Goal: Navigation & Orientation: Find specific page/section

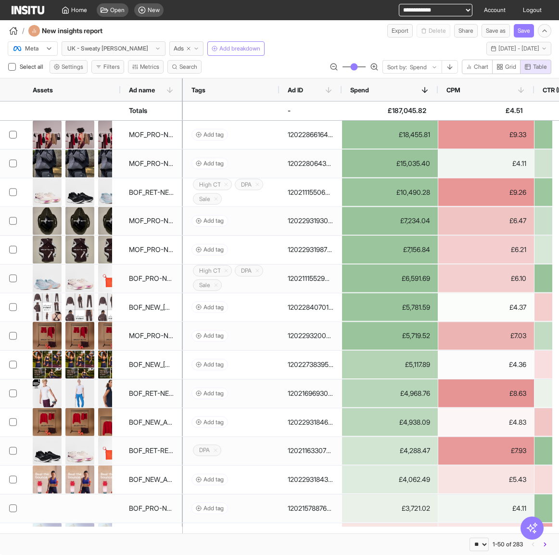
select select "**"
click at [73, 9] on span "Home" at bounding box center [79, 10] width 16 height 8
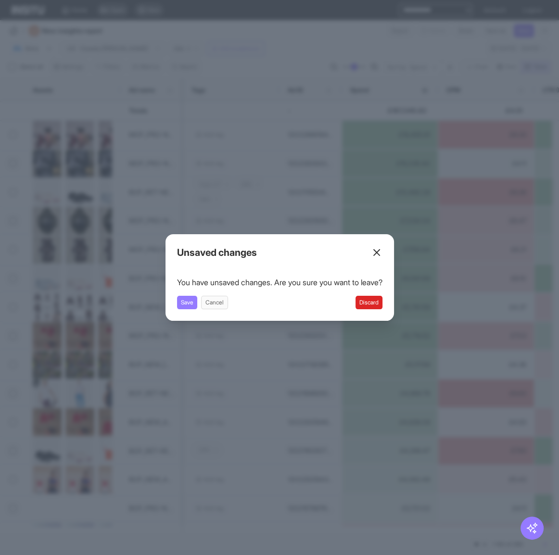
click at [372, 307] on button "Discard" at bounding box center [369, 302] width 27 height 13
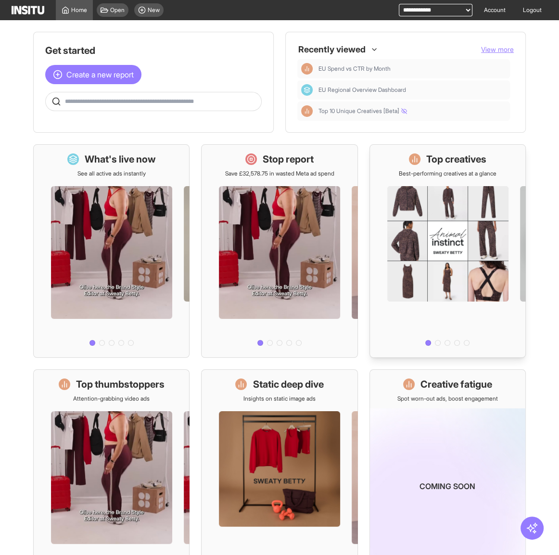
click at [410, 197] on div at bounding box center [447, 264] width 155 height 172
